Goal: Transaction & Acquisition: Book appointment/travel/reservation

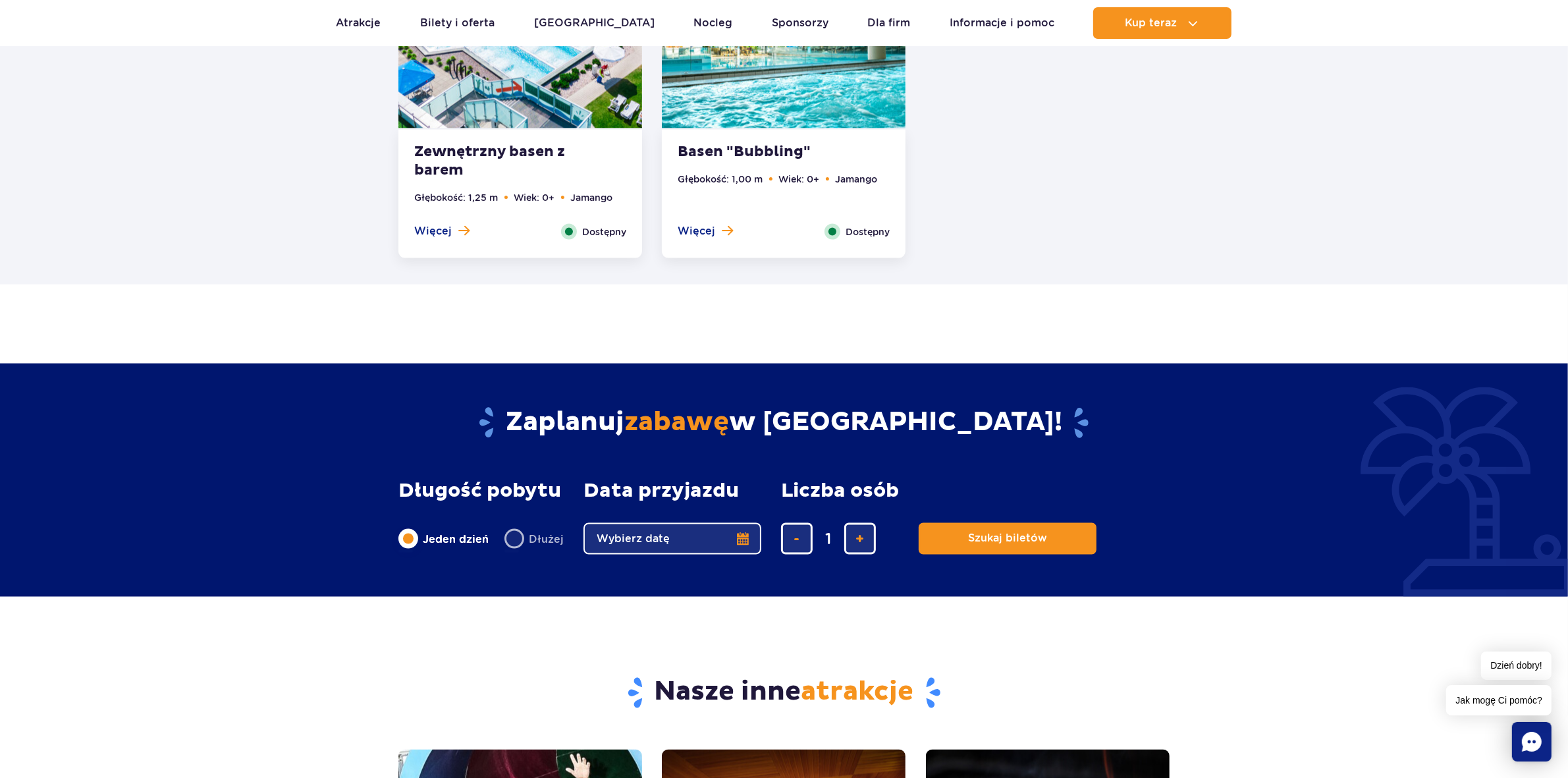
scroll to position [2469, 0]
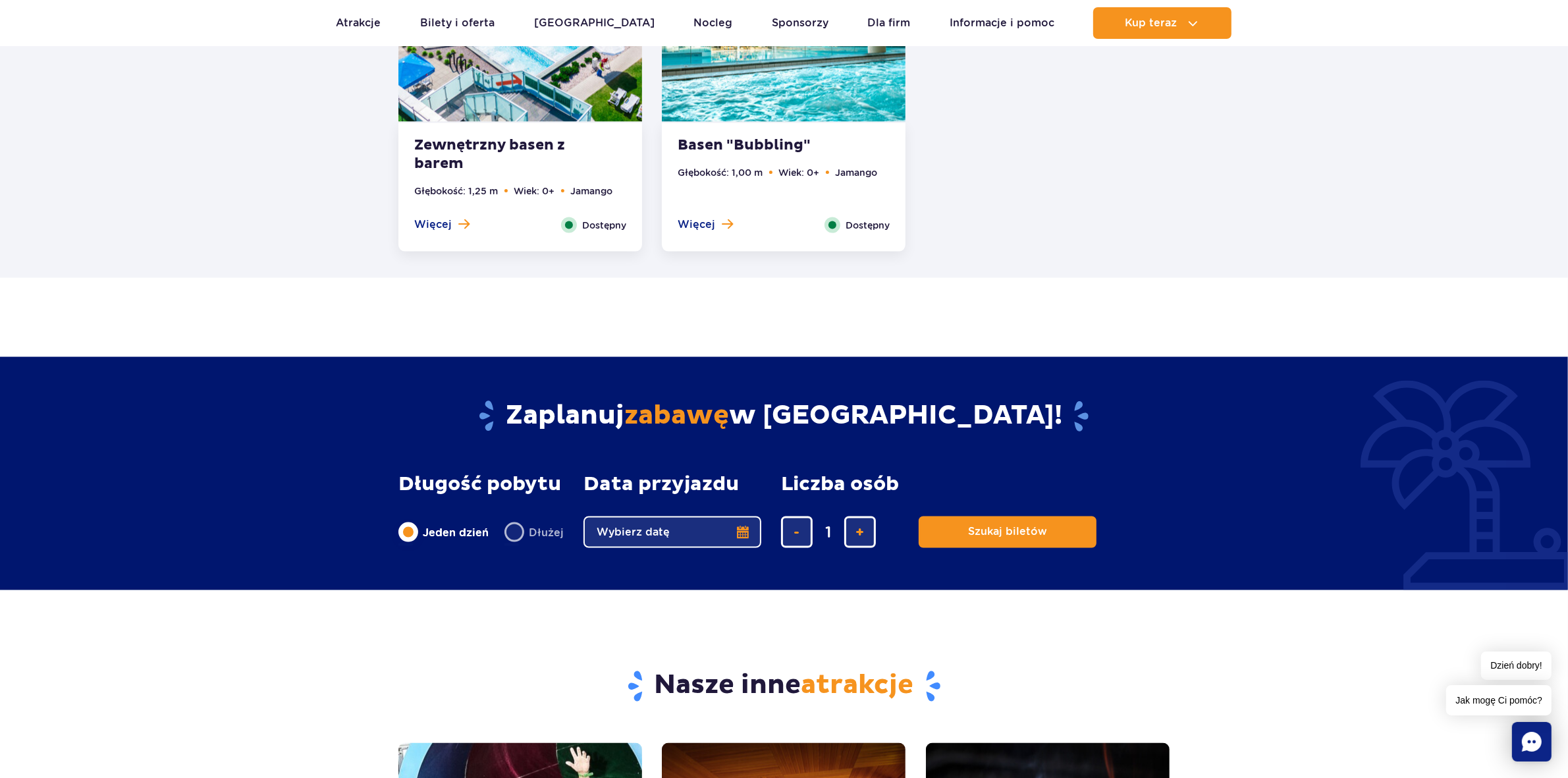
click at [515, 529] on label "Dłużej" at bounding box center [534, 532] width 59 height 28
click at [515, 543] on input "Dłużej" at bounding box center [511, 544] width 14 height 3
radio input "false"
radio input "true"
click at [736, 532] on button "Wybierz datę" at bounding box center [673, 532] width 178 height 32
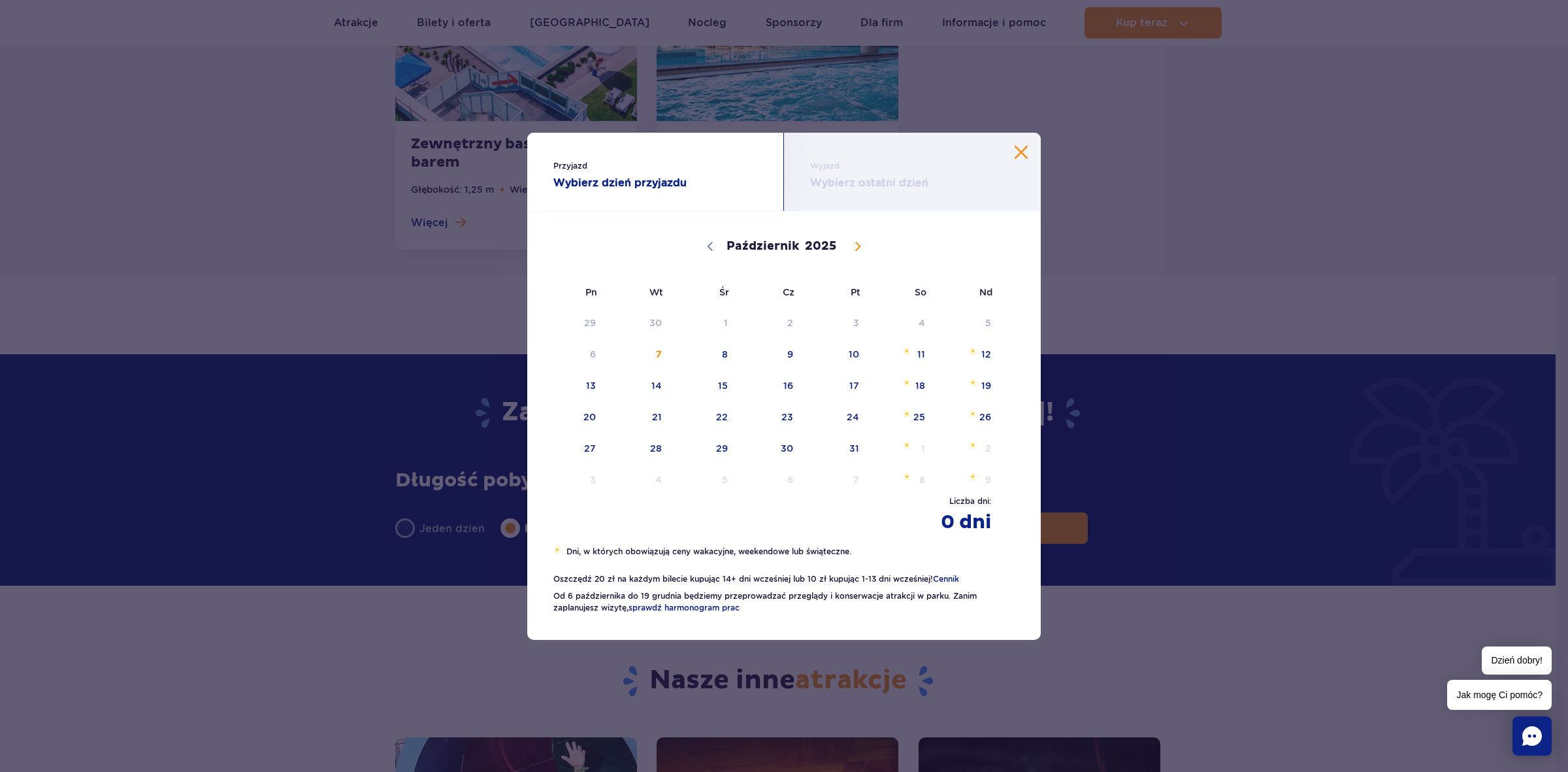
click at [853, 243] on icon at bounding box center [858, 246] width 10 height 10
select select "10"
click at [855, 347] on span "7" at bounding box center [836, 355] width 66 height 30
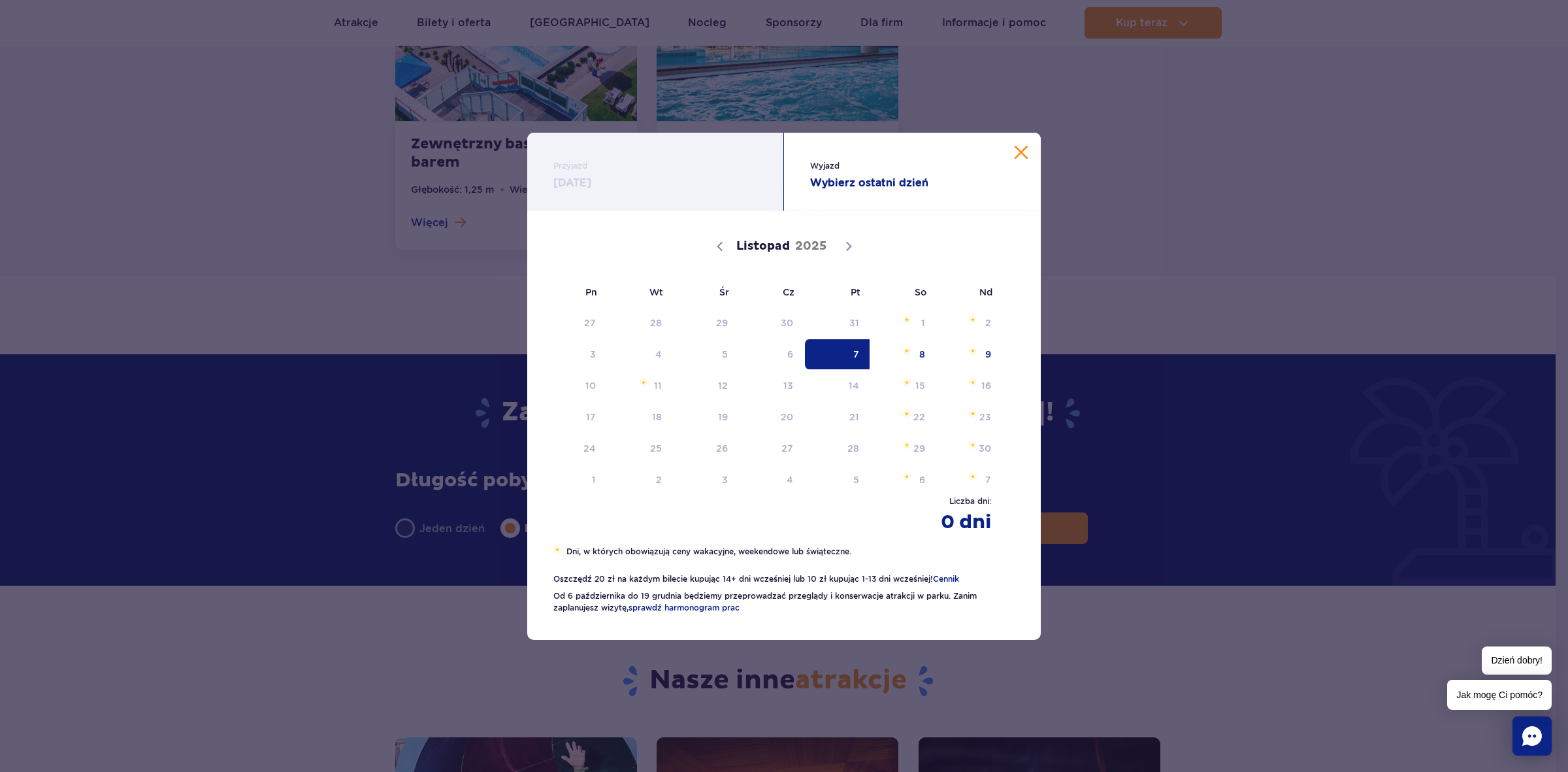
click at [851, 353] on span "7" at bounding box center [836, 355] width 66 height 30
radio input "true"
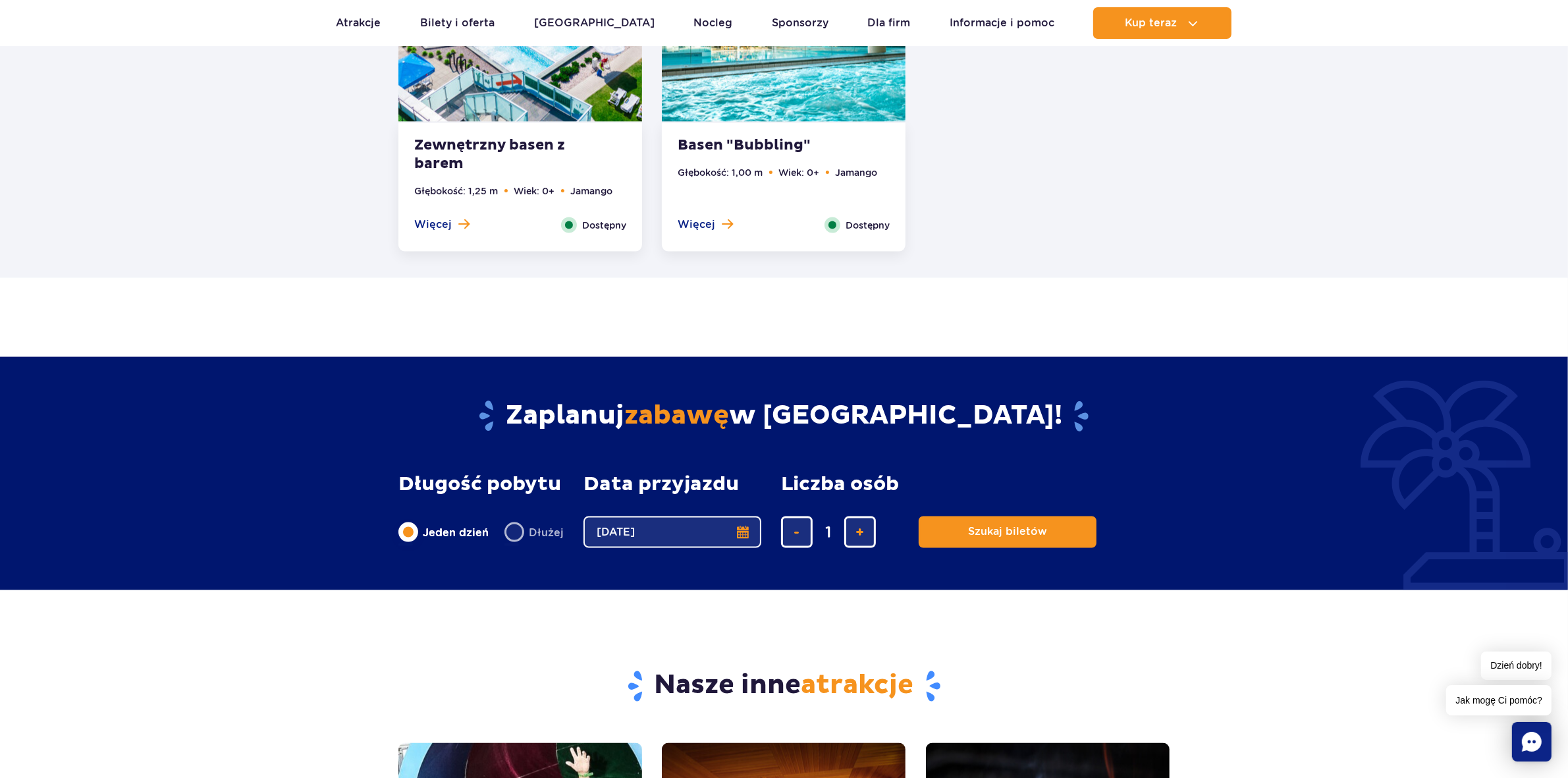
click at [742, 524] on button "07.11.25" at bounding box center [673, 532] width 178 height 32
select select "10"
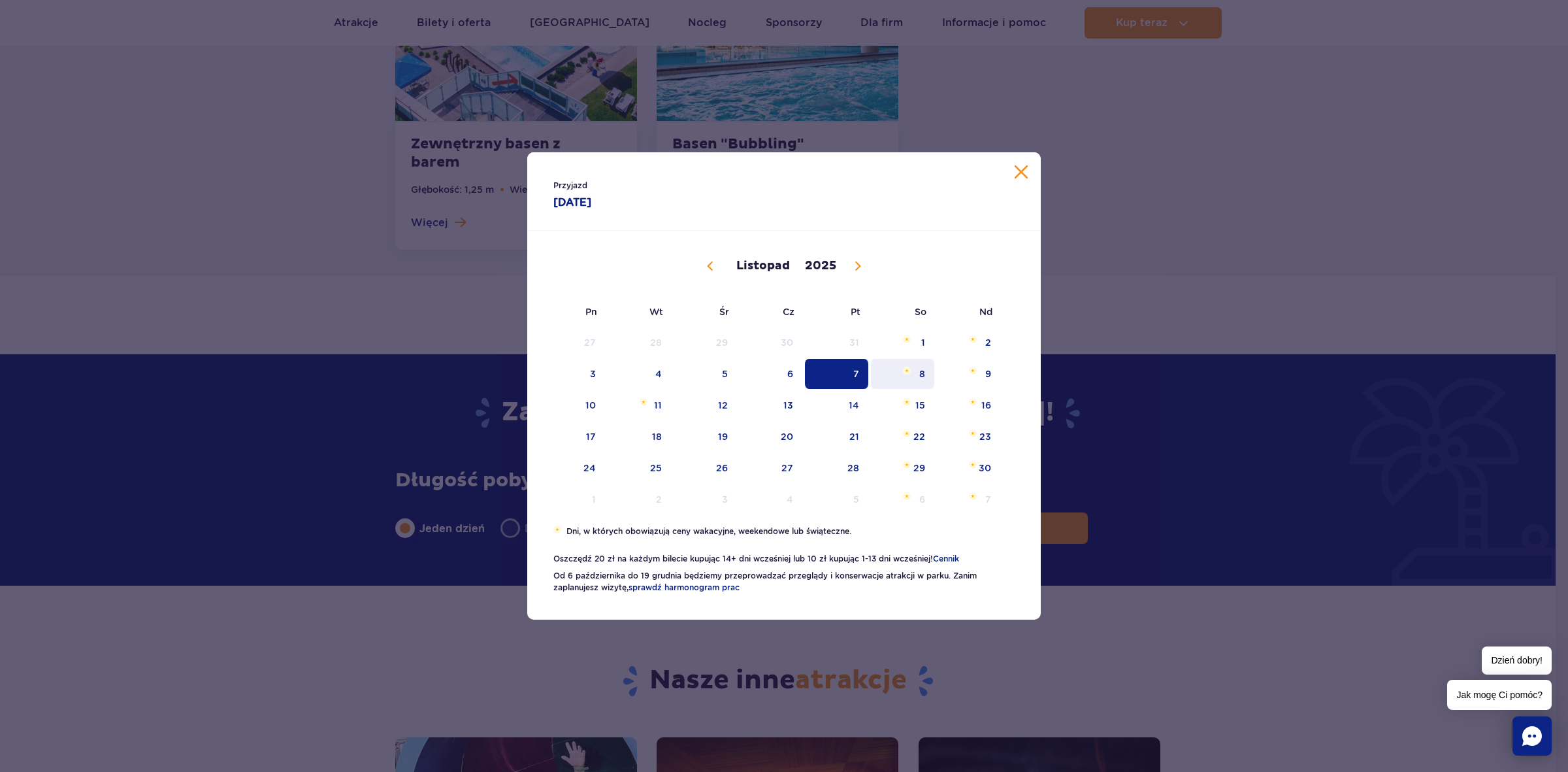
click at [922, 369] on span "8" at bounding box center [902, 374] width 66 height 30
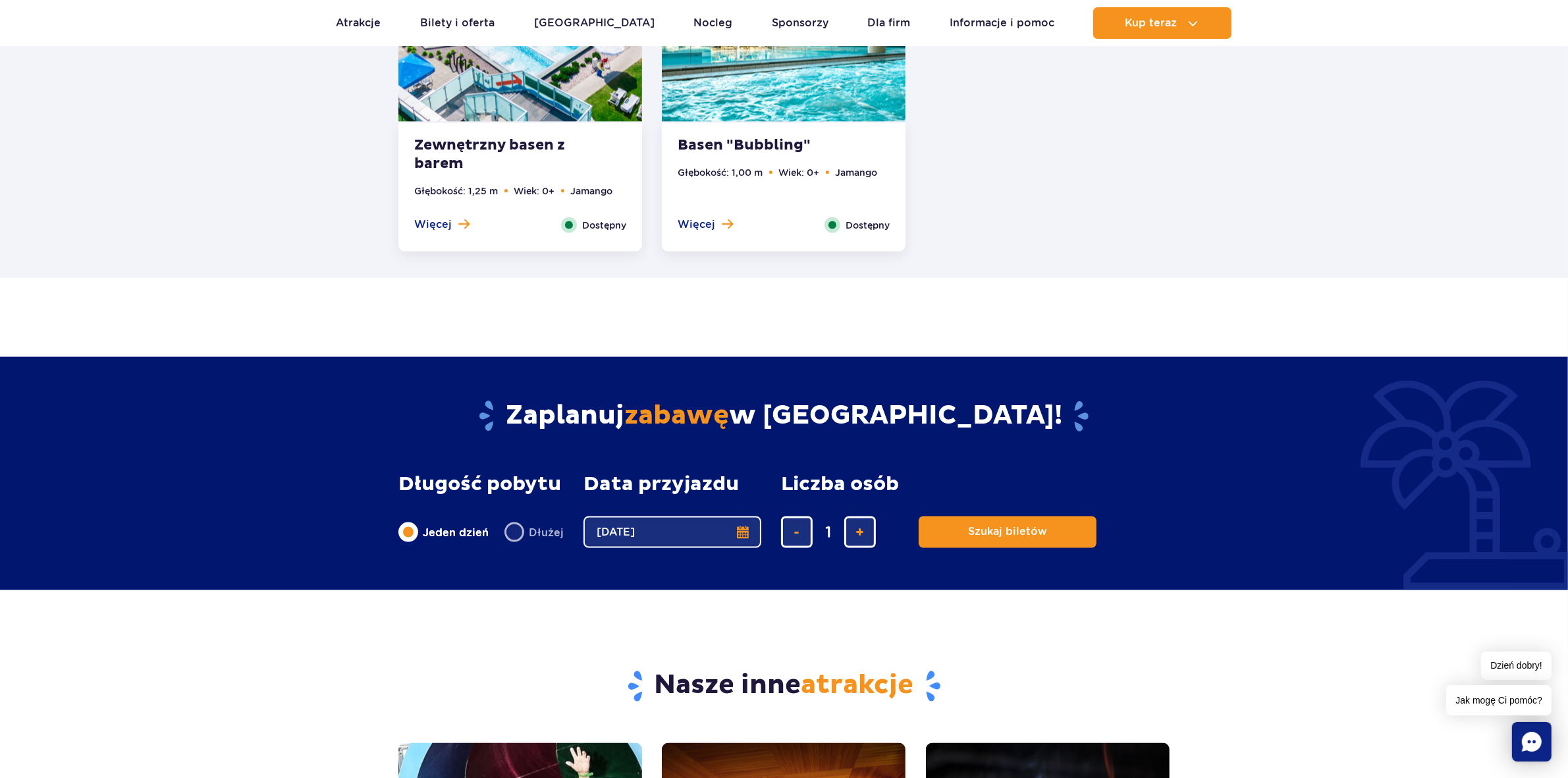
click at [738, 527] on button "08.11.25" at bounding box center [673, 532] width 178 height 32
select select "10"
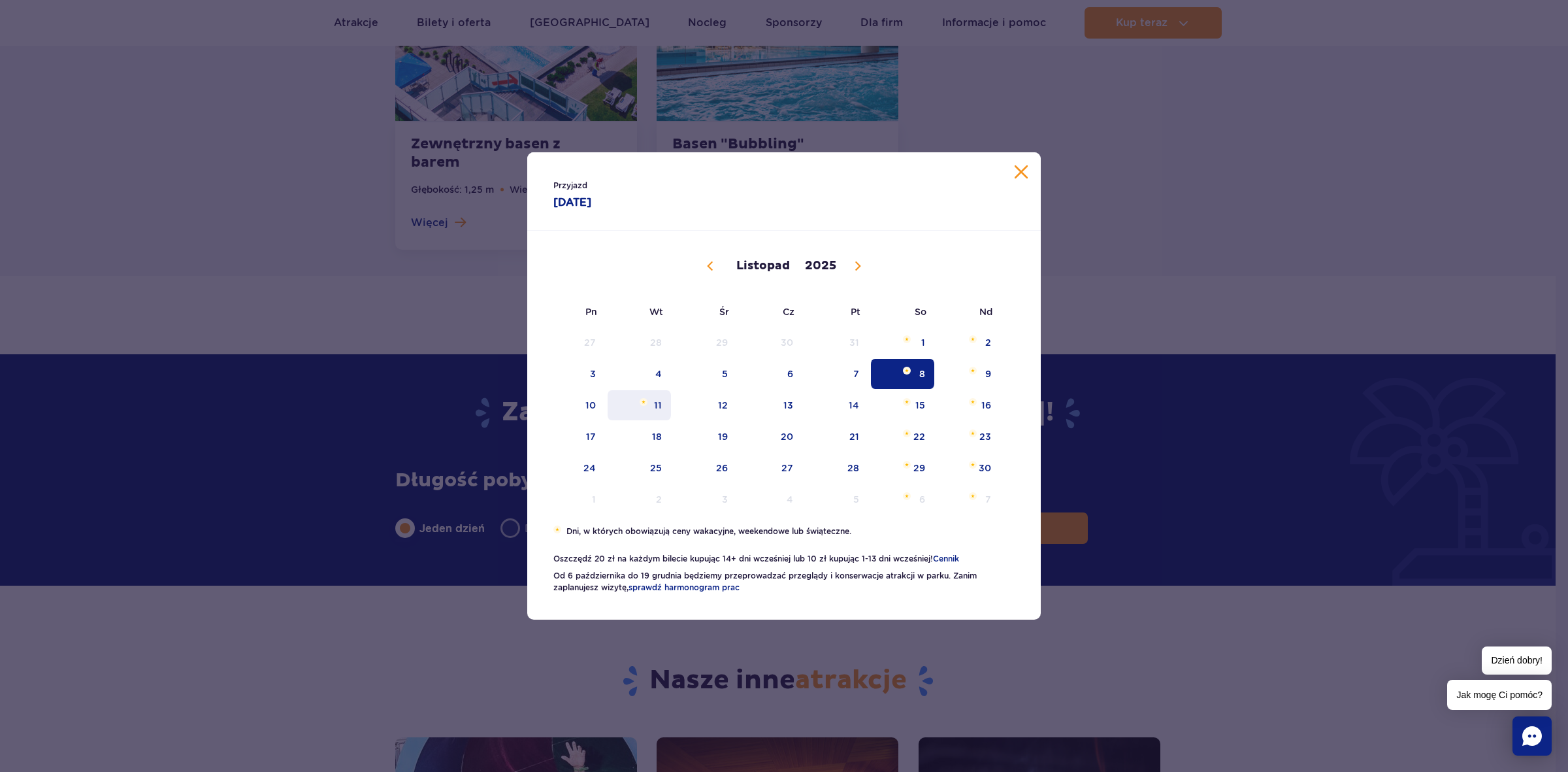
click at [658, 402] on span "11" at bounding box center [639, 405] width 66 height 30
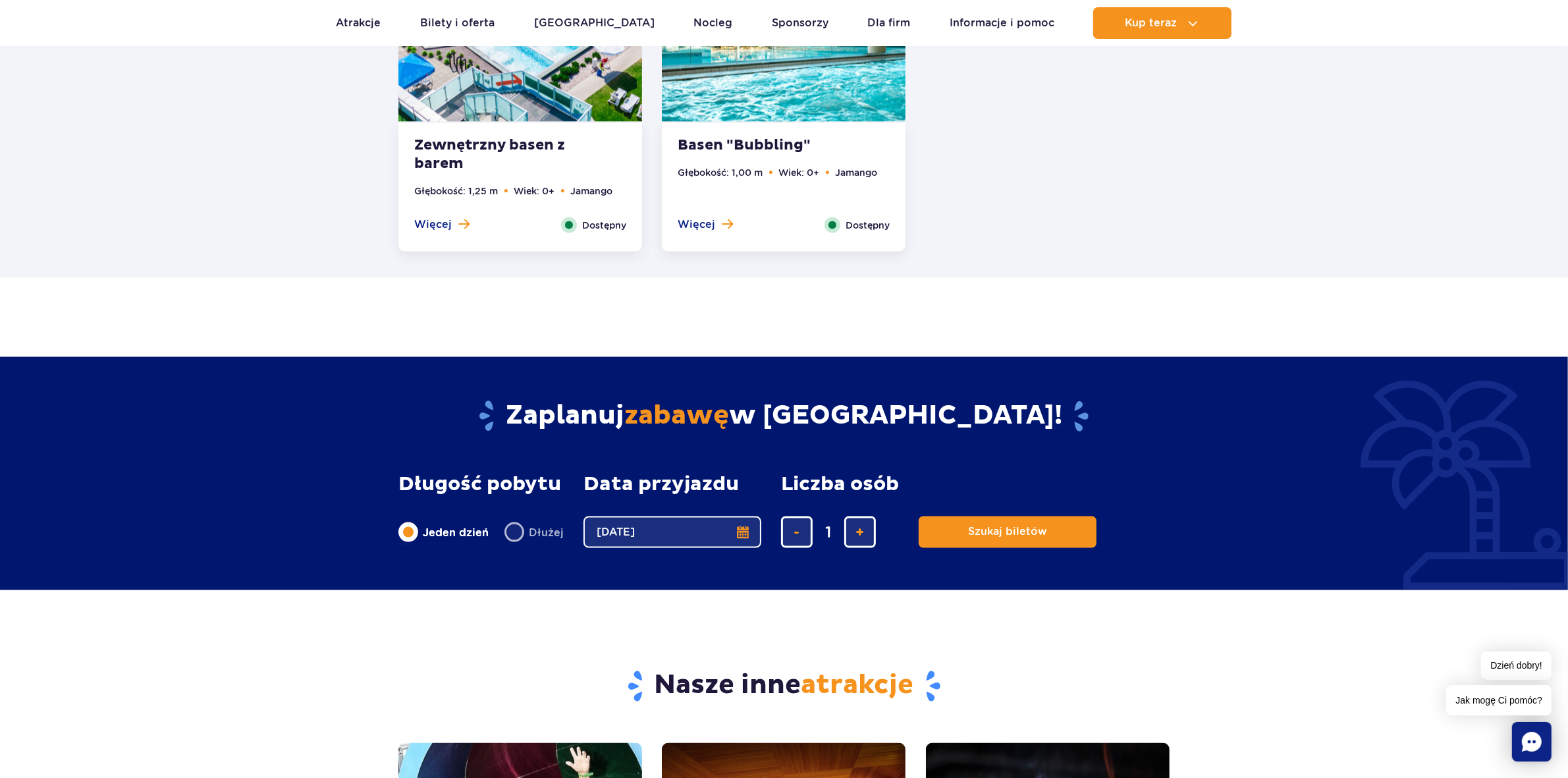
click at [514, 532] on label "Dłużej" at bounding box center [534, 532] width 59 height 28
click at [514, 543] on input "Dłużej" at bounding box center [511, 544] width 14 height 3
radio input "false"
radio input "true"
click at [734, 529] on button "Wybierz datę" at bounding box center [673, 532] width 178 height 32
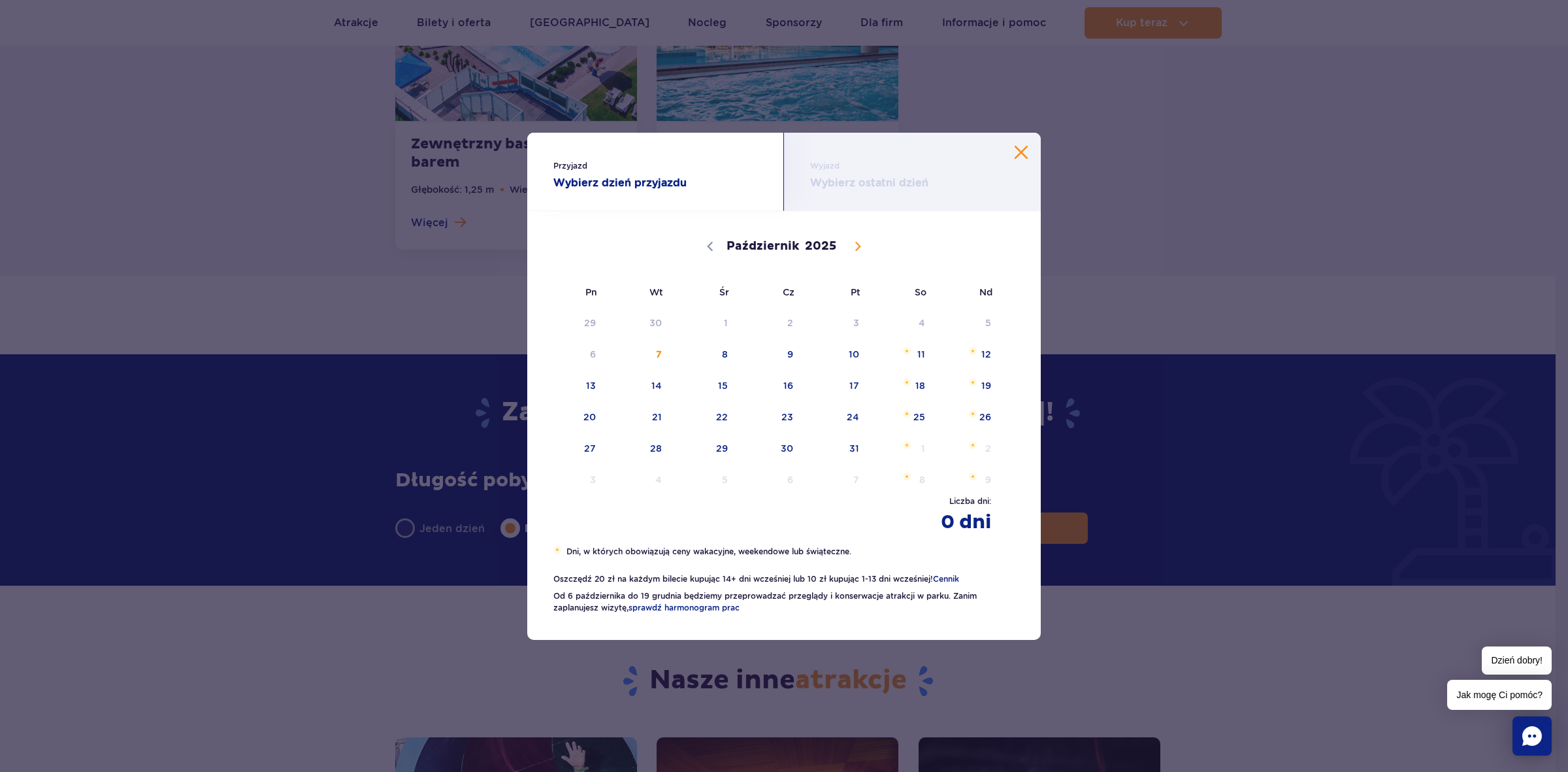
click at [855, 245] on icon at bounding box center [858, 246] width 10 height 10
select select "10"
click at [919, 352] on span "8" at bounding box center [902, 355] width 66 height 30
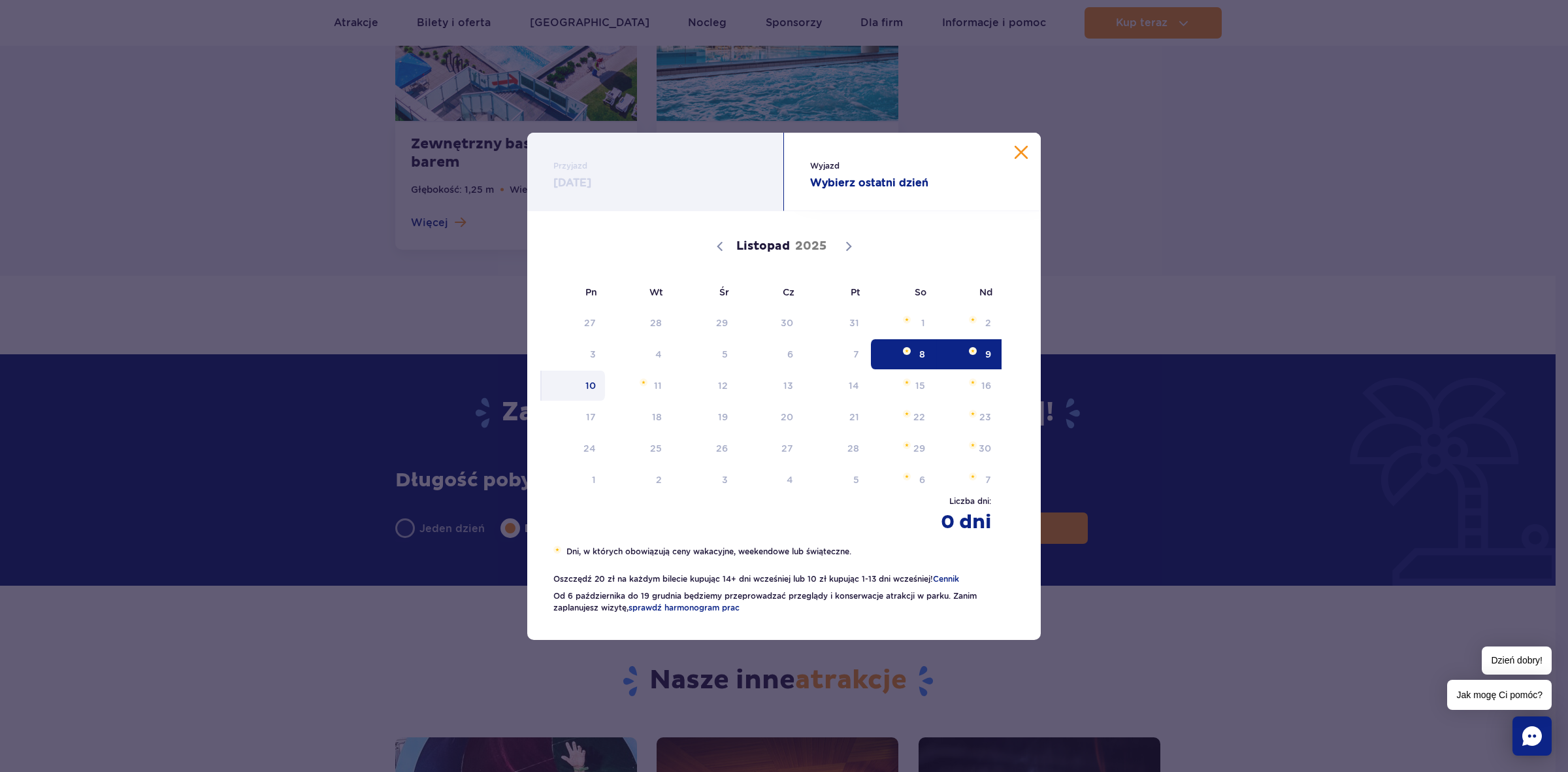
click at [591, 382] on span "10" at bounding box center [572, 386] width 66 height 30
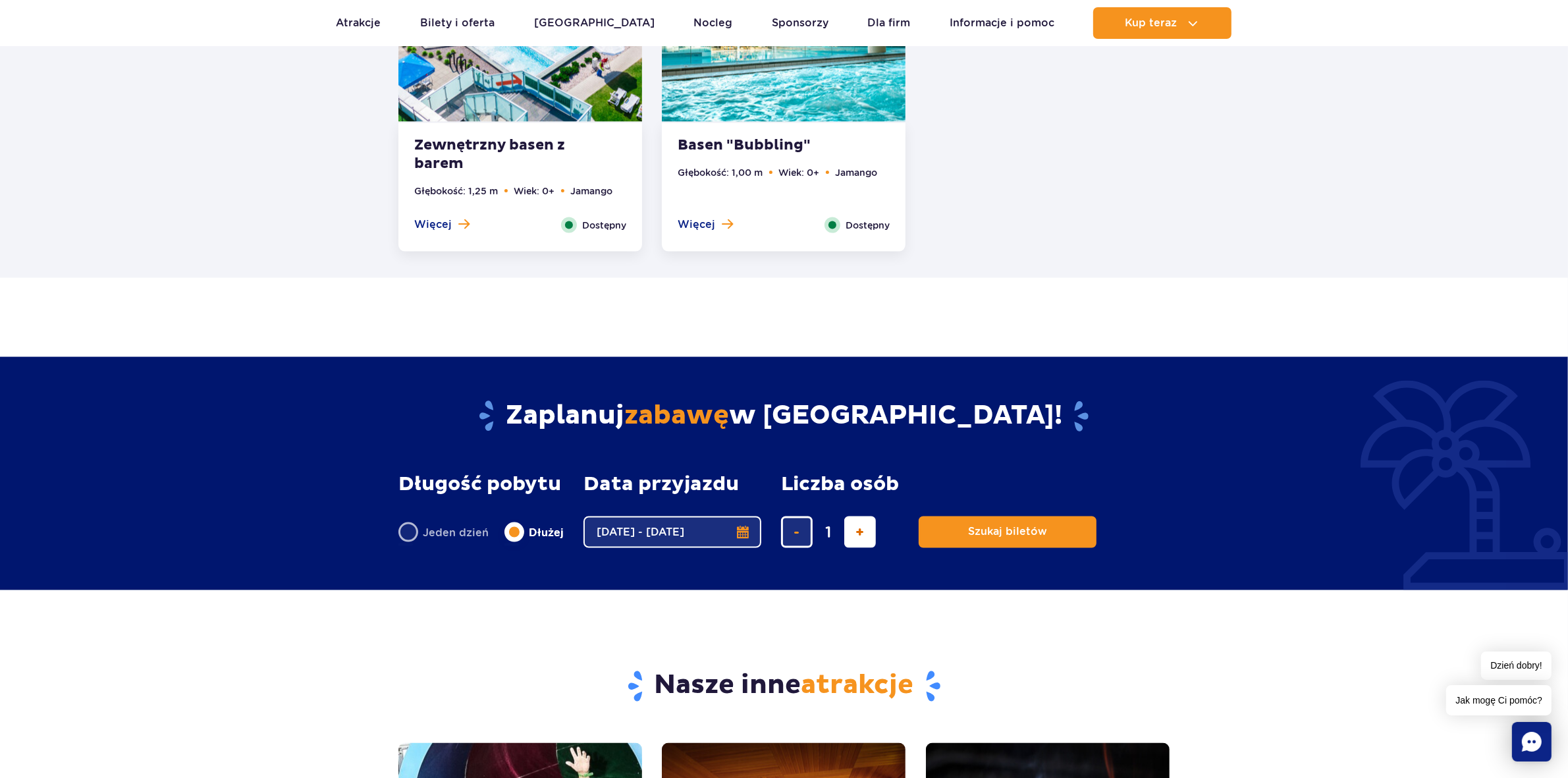
click at [853, 524] on button "dodaj bilet" at bounding box center [860, 532] width 32 height 32
click at [858, 532] on span "dodaj bilet" at bounding box center [860, 532] width 9 height 0
type input "4"
click at [976, 525] on span "Szukaj biletów" at bounding box center [1003, 531] width 79 height 11
